Goal: Task Accomplishment & Management: Use online tool/utility

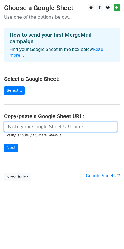
click at [21, 122] on input "url" at bounding box center [60, 127] width 113 height 10
click at [34, 122] on input "url" at bounding box center [60, 127] width 113 height 10
paste input "https://docs.google.com/spreadsheets/d/1P2u34HrENfSNw-XESTMXKc95HM1cMDaVoCkoSPP…"
type input "https://docs.google.com/spreadsheets/d/1P2u34HrENfSNw-XESTMXKc95HM1cMDaVoCkoSPP…"
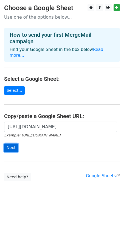
scroll to position [0, 0]
click at [10, 143] on input "Next" at bounding box center [11, 147] width 14 height 8
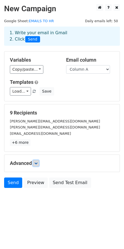
click at [37, 163] on icon at bounding box center [35, 162] width 3 height 3
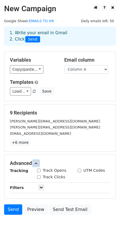
scroll to position [40, 0]
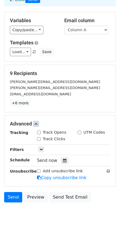
click at [38, 132] on input "Track Opens" at bounding box center [39, 133] width 4 height 4
checkbox input "true"
click at [39, 140] on input "Track Clicks" at bounding box center [39, 139] width 4 height 4
checkbox input "true"
click at [39, 149] on icon at bounding box center [40, 149] width 3 height 3
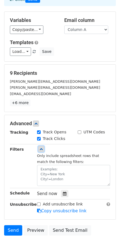
click at [39, 149] on icon at bounding box center [40, 148] width 3 height 3
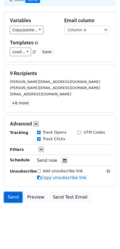
click at [14, 196] on link "Send" at bounding box center [13, 197] width 18 height 10
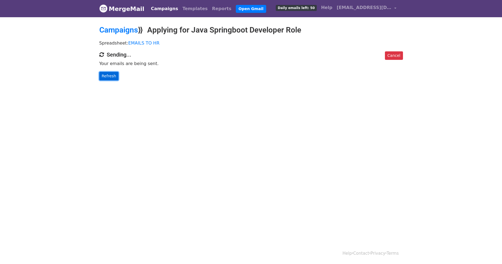
click at [109, 76] on link "Refresh" at bounding box center [108, 76] width 19 height 8
click at [112, 70] on div "Cancel Sending... Your emails are being sent. Refresh" at bounding box center [251, 65] width 312 height 29
click at [112, 79] on link "Refresh" at bounding box center [108, 76] width 19 height 8
